Goal: Check status: Check status

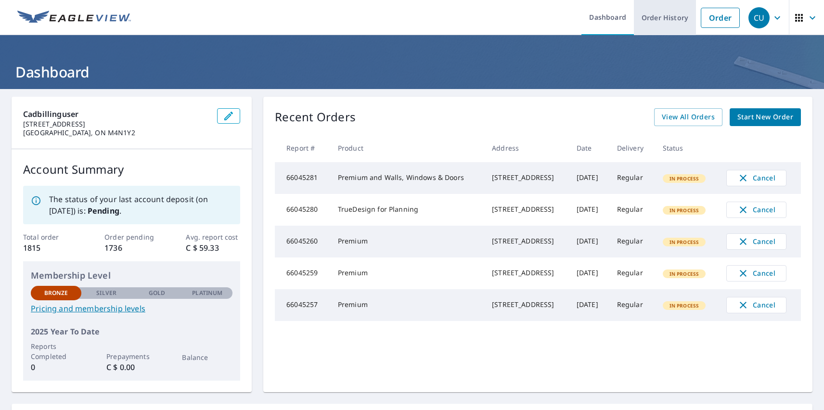
click at [658, 17] on link "Order History" at bounding box center [665, 17] width 62 height 35
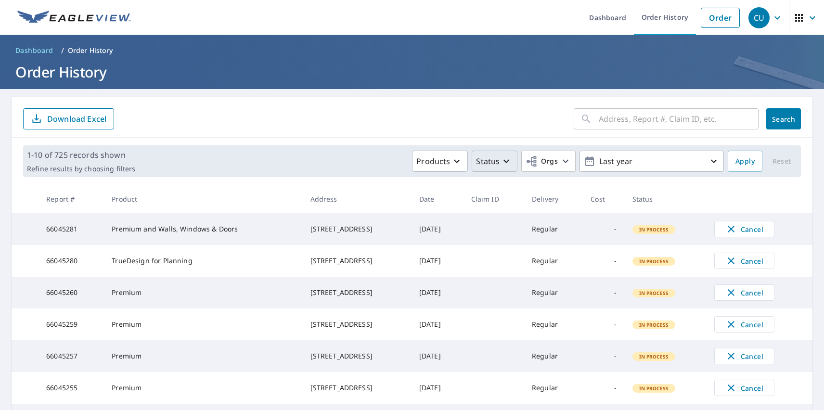
click at [488, 161] on p "Status" at bounding box center [488, 161] width 24 height 12
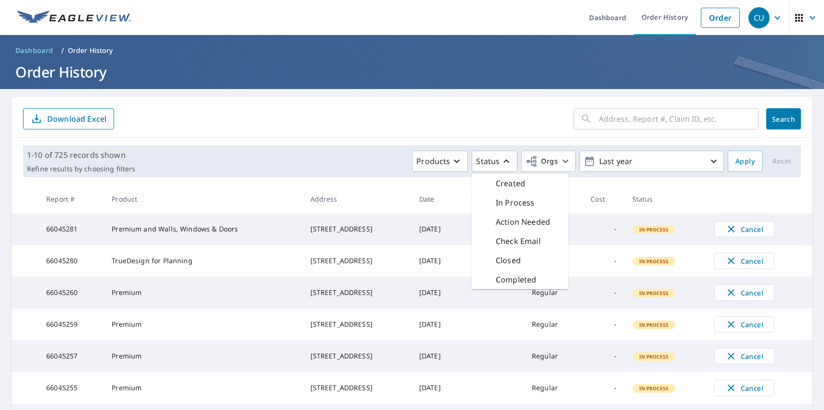
click at [509, 203] on p "In Process" at bounding box center [515, 203] width 39 height 12
click at [738, 161] on span "Apply" at bounding box center [744, 161] width 19 height 12
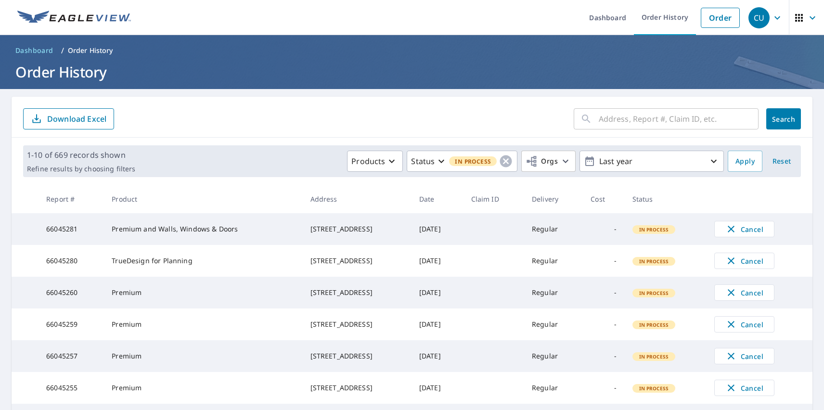
click at [752, 17] on div "CU" at bounding box center [758, 17] width 21 height 21
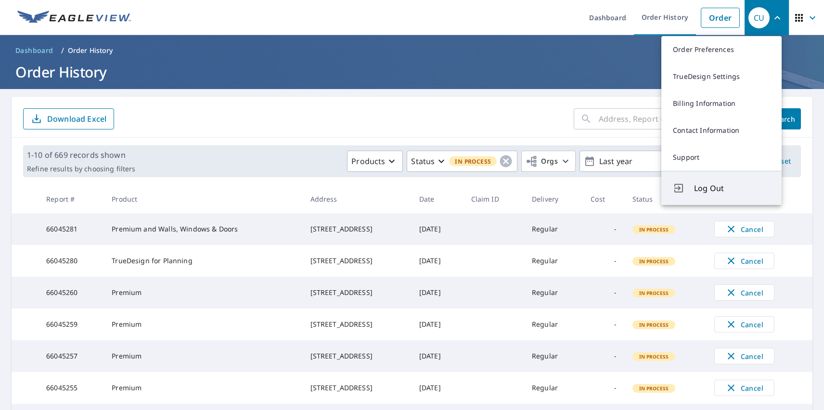
click at [732, 188] on span "Log Out" at bounding box center [732, 188] width 76 height 12
